Goal: Transaction & Acquisition: Purchase product/service

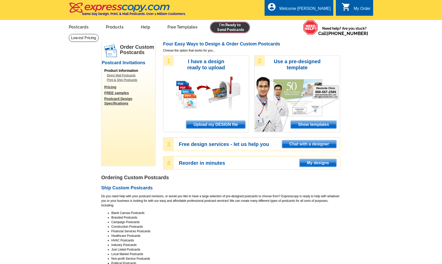
click at [234, 32] on link at bounding box center [230, 27] width 39 height 10
click at [223, 25] on link at bounding box center [230, 27] width 39 height 10
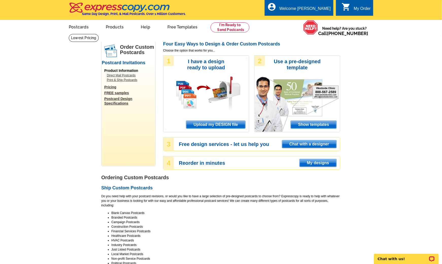
click at [224, 125] on span "Upload my DESIGN file" at bounding box center [215, 125] width 59 height 8
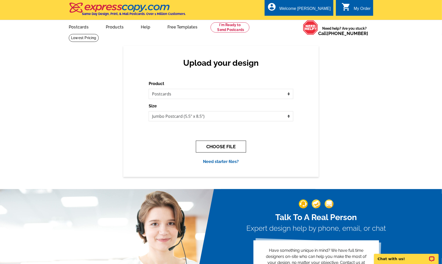
click at [220, 144] on button "CHOOSE FILE" at bounding box center [221, 147] width 50 height 12
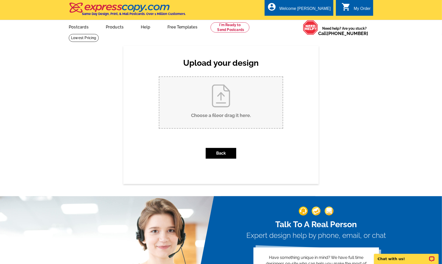
click at [226, 108] on input "Choose a file or drag it here ." at bounding box center [220, 102] width 123 height 51
type input "C:\fakepath\Sotelo_PC_JustListed_4368 N Camino Colibri.pdf"
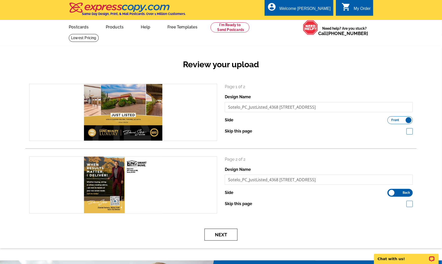
click at [218, 234] on button "Next" at bounding box center [221, 235] width 33 height 12
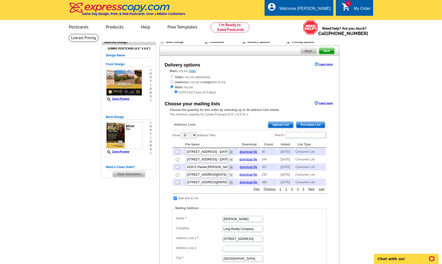
click at [307, 127] on span "Purchase List" at bounding box center [311, 125] width 29 height 6
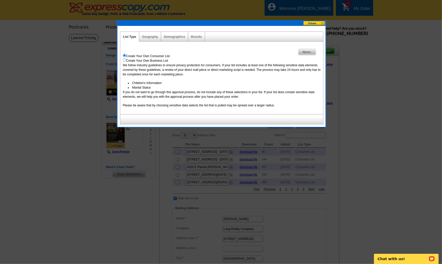
click at [303, 52] on span "Next" at bounding box center [308, 52] width 18 height 6
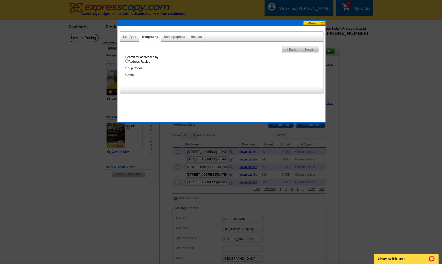
click at [136, 63] on label "Address Radius" at bounding box center [224, 61] width 198 height 5
click at [129, 63] on input "Address Radius" at bounding box center [126, 60] width 3 height 3
radio input "true"
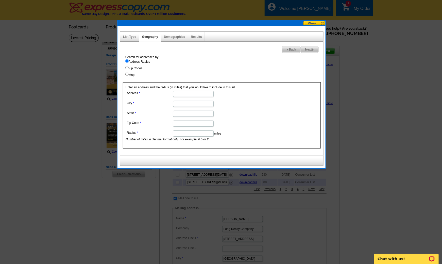
click at [185, 96] on input "Address" at bounding box center [193, 94] width 41 height 6
paste input "4368 N Camino Colibri, Tucson, AZ 85718"
click at [201, 93] on input "4368 N Camino Colibri, Tucson, AZ 85718" at bounding box center [193, 94] width 41 height 6
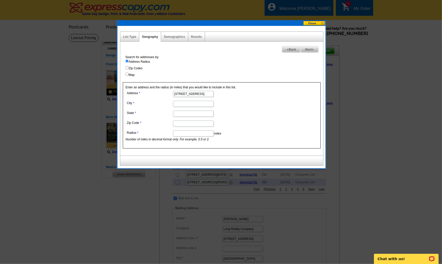
scroll to position [0, 15]
type input "4368 N Camino Colibri, Tucson, AZ"
click at [186, 124] on input "Zip Code" at bounding box center [193, 124] width 41 height 6
paste input "85718"
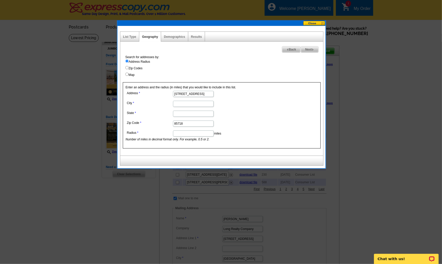
type input "85718"
drag, startPoint x: 202, startPoint y: 95, endPoint x: 216, endPoint y: 96, distance: 14.8
click at [241, 96] on dd "4368 N Camino Colibri, Tucson, AZ" at bounding box center [193, 94] width 135 height 8
click at [194, 95] on input "4368 N Camino Colibri, Tucson, AZ" at bounding box center [193, 94] width 41 height 6
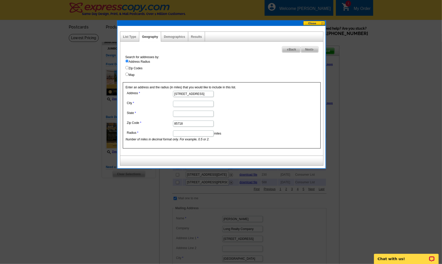
click at [194, 95] on input "4368 N Camino Colibri, Tucson, AZ" at bounding box center [193, 94] width 41 height 6
type input "4368 N Camino Colibri,, AZ"
click at [188, 106] on input "City" at bounding box center [193, 104] width 41 height 6
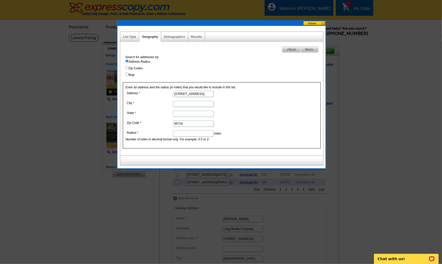
paste input "Tucson"
type input "Tucson"
click at [204, 94] on input "4368 N Camino Colibri,, AZ" at bounding box center [193, 94] width 41 height 6
drag, startPoint x: 205, startPoint y: 93, endPoint x: 233, endPoint y: 96, distance: 28.1
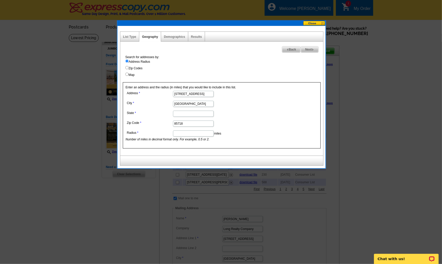
click at [233, 96] on dd "4368 N Camino Colibri,, AZ" at bounding box center [193, 94] width 135 height 8
type input "4368 N Camino Colibri"
click at [193, 112] on input "State" at bounding box center [193, 114] width 41 height 6
type input "AZ"
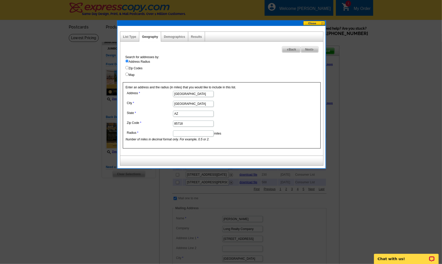
click at [174, 131] on input "Radius" at bounding box center [193, 134] width 41 height 6
type input ".5"
click at [314, 48] on img at bounding box center [313, 49] width 2 height 2
select select
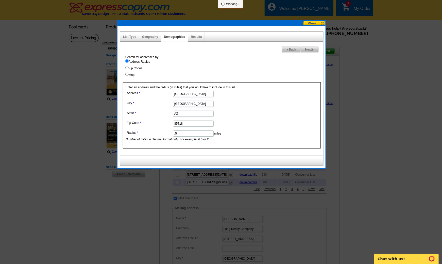
select select
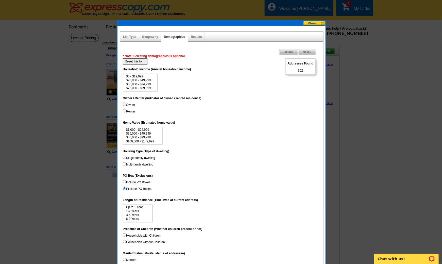
scroll to position [5, 0]
click at [127, 105] on label "Owner" at bounding box center [129, 105] width 12 height 5
click at [126, 105] on input "Owner" at bounding box center [124, 104] width 3 height 3
radio input "true"
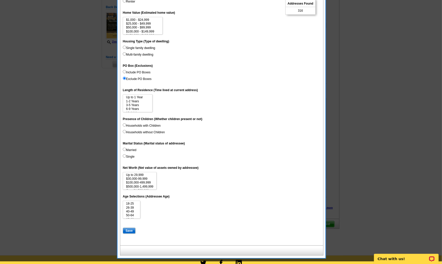
scroll to position [216, 0]
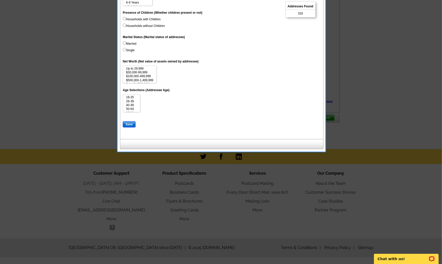
click at [128, 126] on input "Save" at bounding box center [129, 124] width 13 height 6
select select
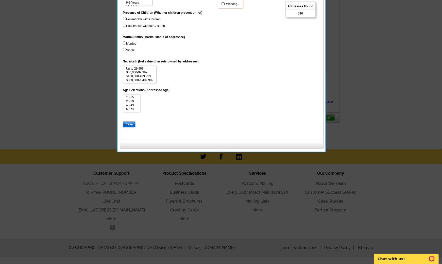
select select
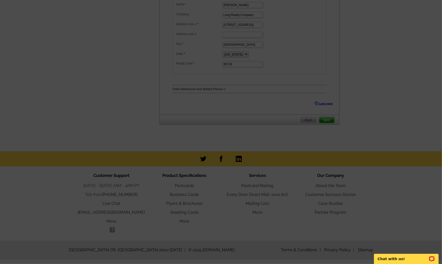
scroll to position [0, 0]
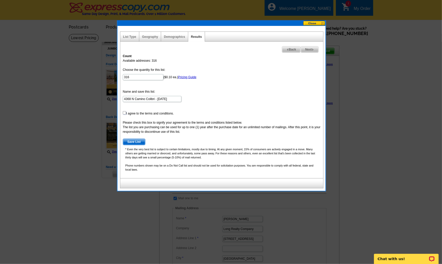
click at [123, 113] on input "checkbox" at bounding box center [124, 112] width 3 height 3
checkbox input "true"
click at [134, 141] on span "Save List" at bounding box center [134, 142] width 22 height 6
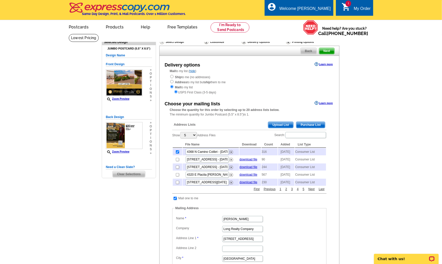
scroll to position [235, 0]
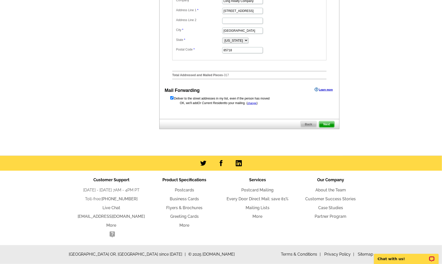
click at [330, 126] on span "Next" at bounding box center [326, 124] width 15 height 6
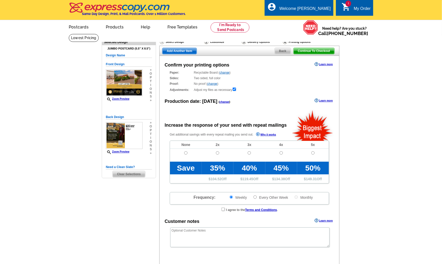
radio input "false"
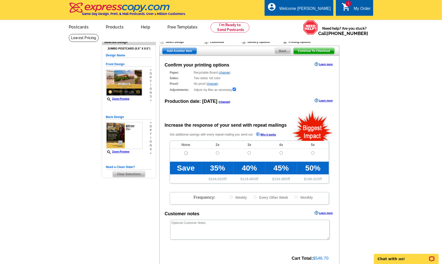
click at [186, 151] on input "radio" at bounding box center [185, 152] width 3 height 3
radio input "true"
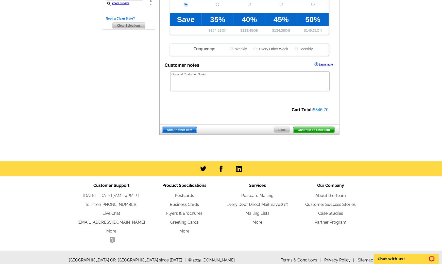
scroll to position [153, 0]
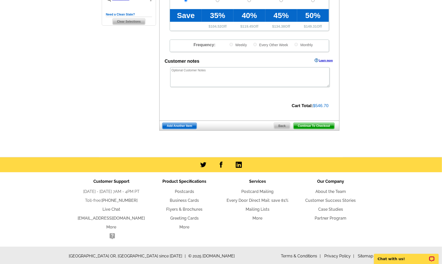
click at [321, 127] on span "Continue To Checkout" at bounding box center [314, 126] width 41 height 6
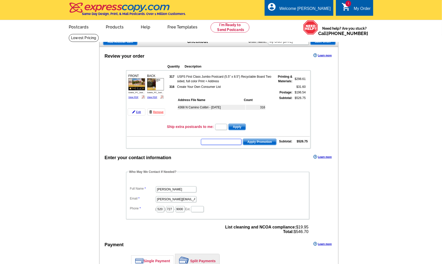
click at [231, 139] on input "text" at bounding box center [221, 142] width 41 height 6
click at [230, 141] on input "text" at bounding box center [221, 142] width 41 height 6
type input "CHAT20"
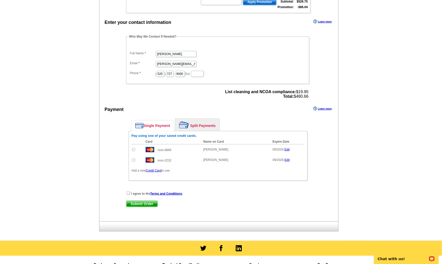
scroll to position [136, 0]
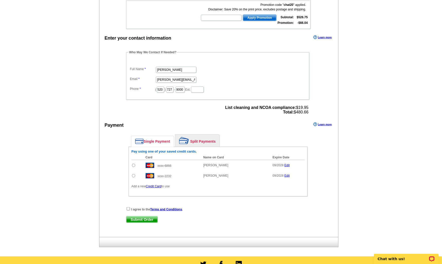
click at [133, 174] on input "radio" at bounding box center [133, 175] width 3 height 3
radio input "true"
click at [127, 207] on input "checkbox" at bounding box center [128, 208] width 3 height 3
checkbox input "true"
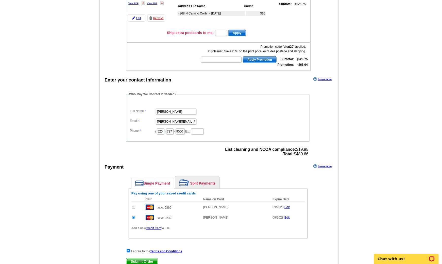
scroll to position [233, 0]
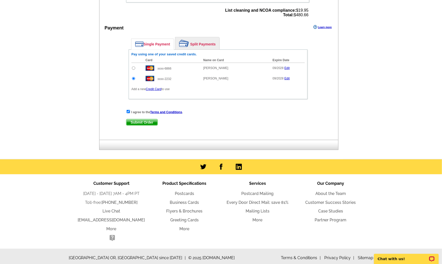
click at [145, 119] on span "Submit Order" at bounding box center [141, 122] width 31 height 6
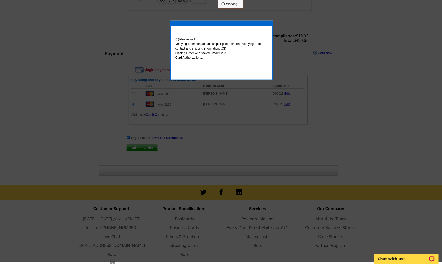
scroll to position [231, 0]
